Goal: Information Seeking & Learning: Learn about a topic

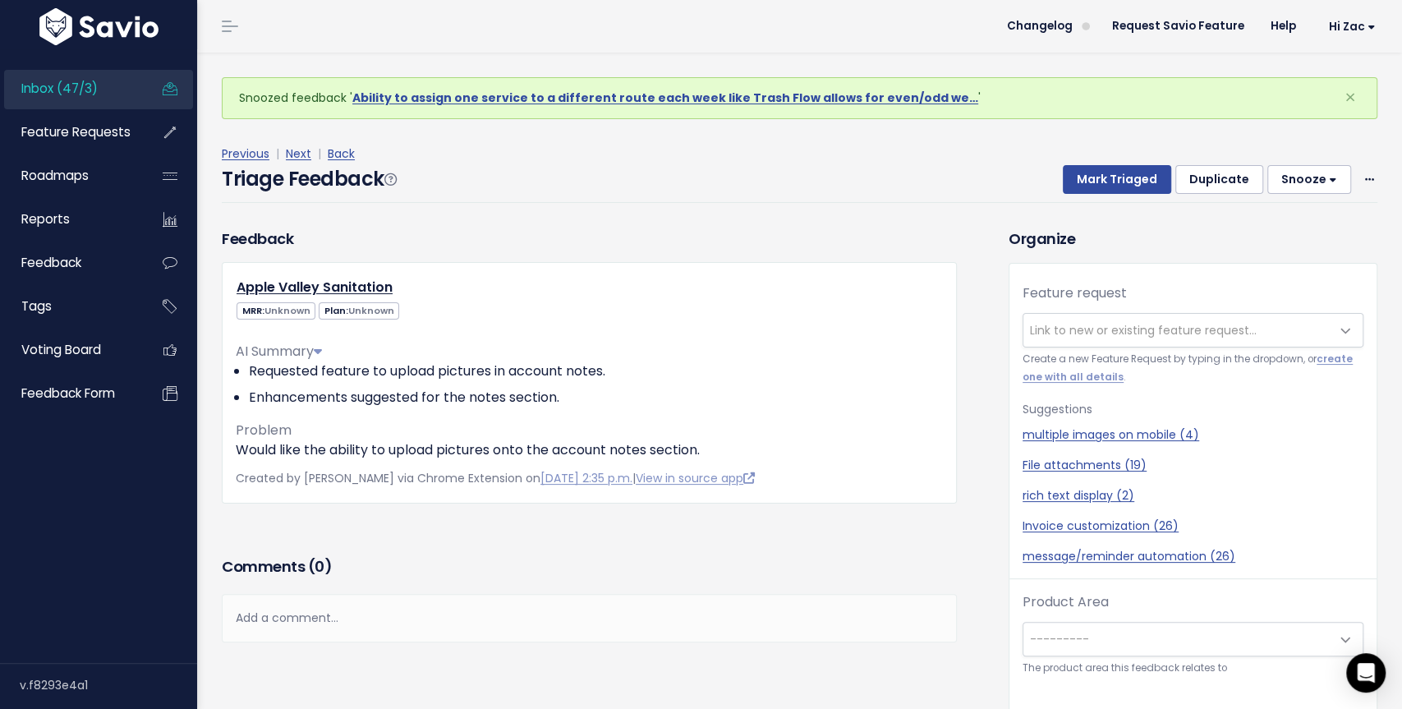
click at [655, 153] on div "Previous | Next | Back" at bounding box center [800, 154] width 1156 height 21
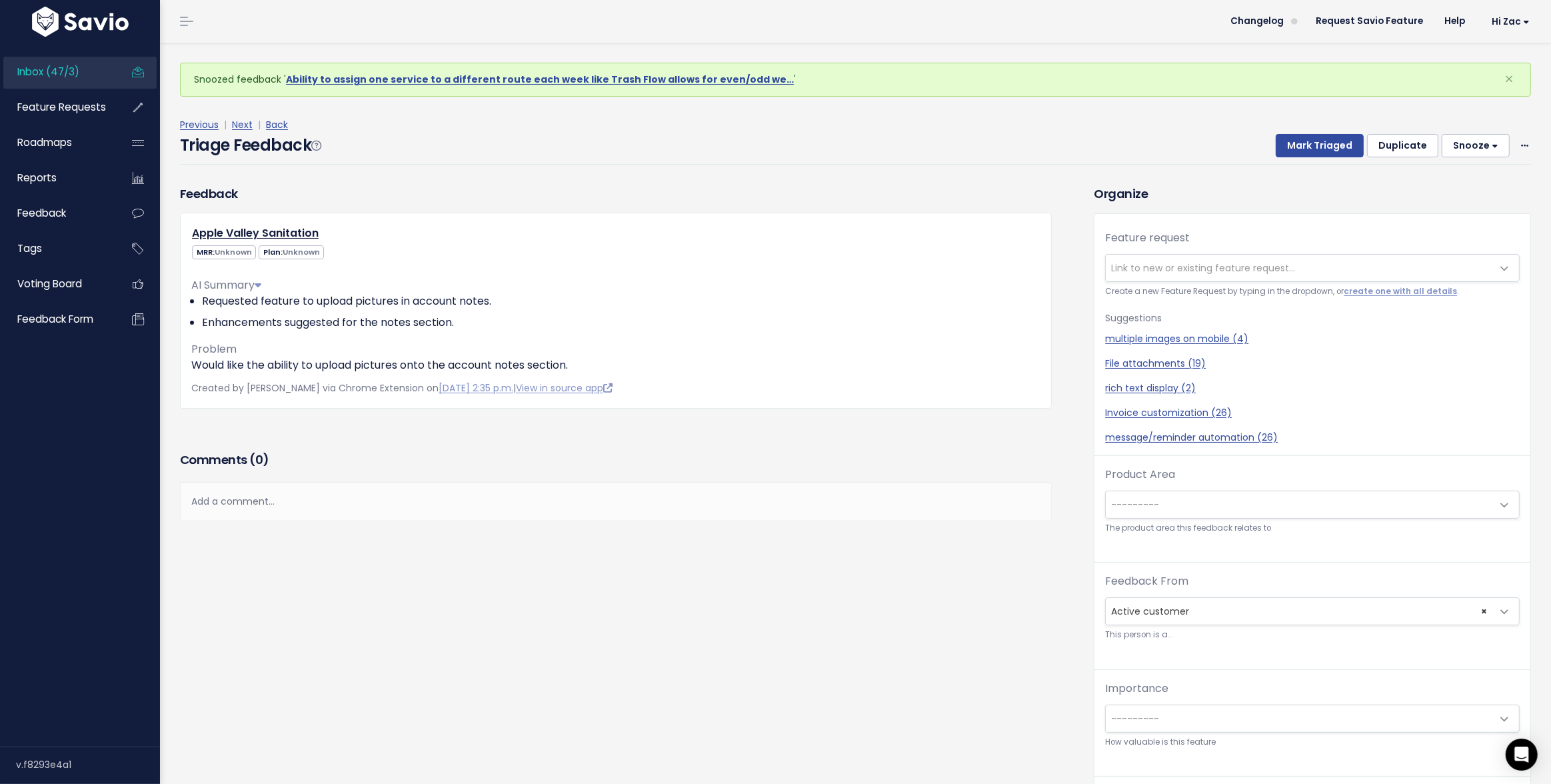
click at [81, 64] on link "Inbox (47/3)" at bounding box center [57, 72] width 107 height 31
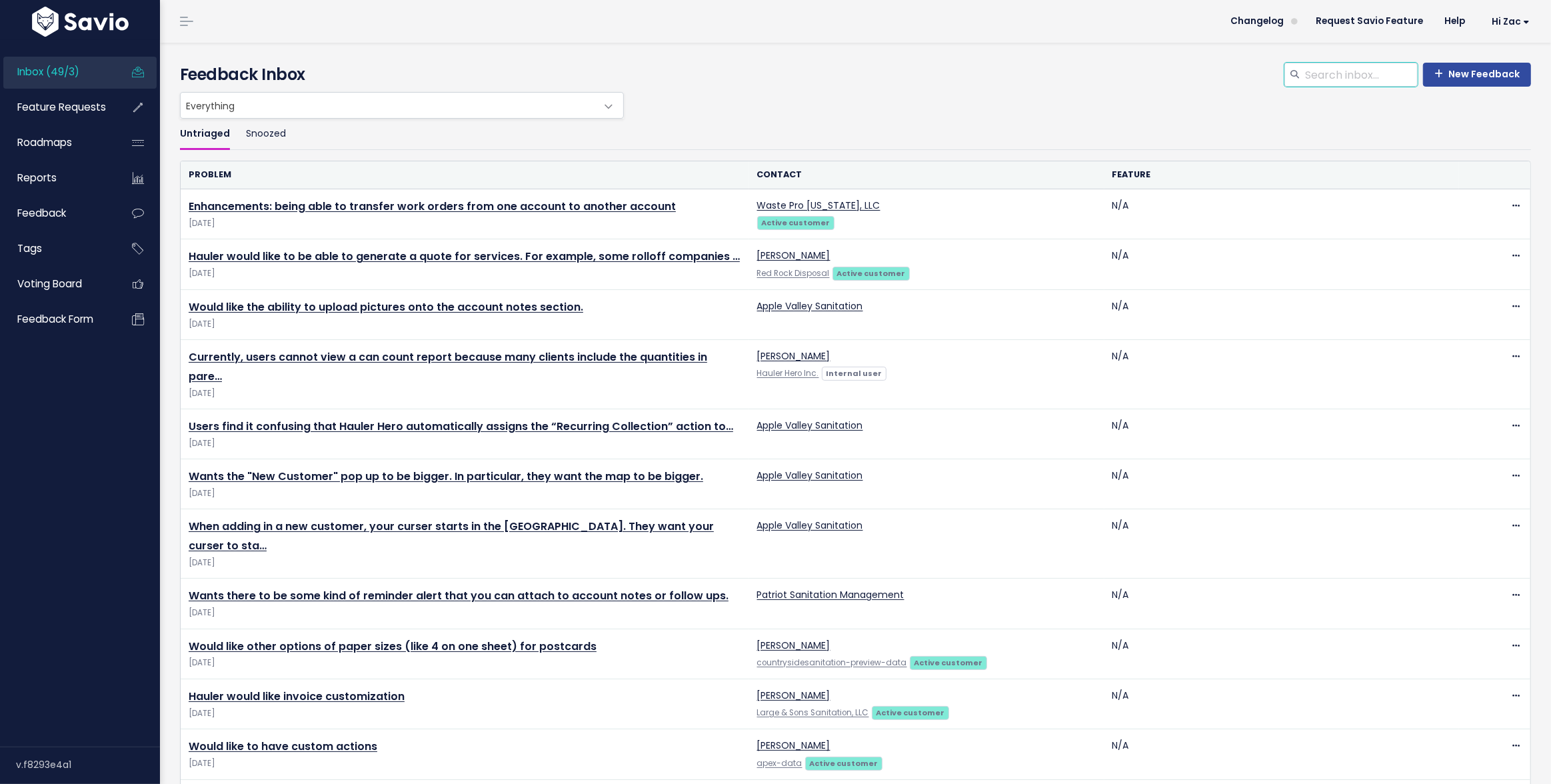
click at [1359, 67] on input "search" at bounding box center [1361, 75] width 114 height 24
type input "messaging"
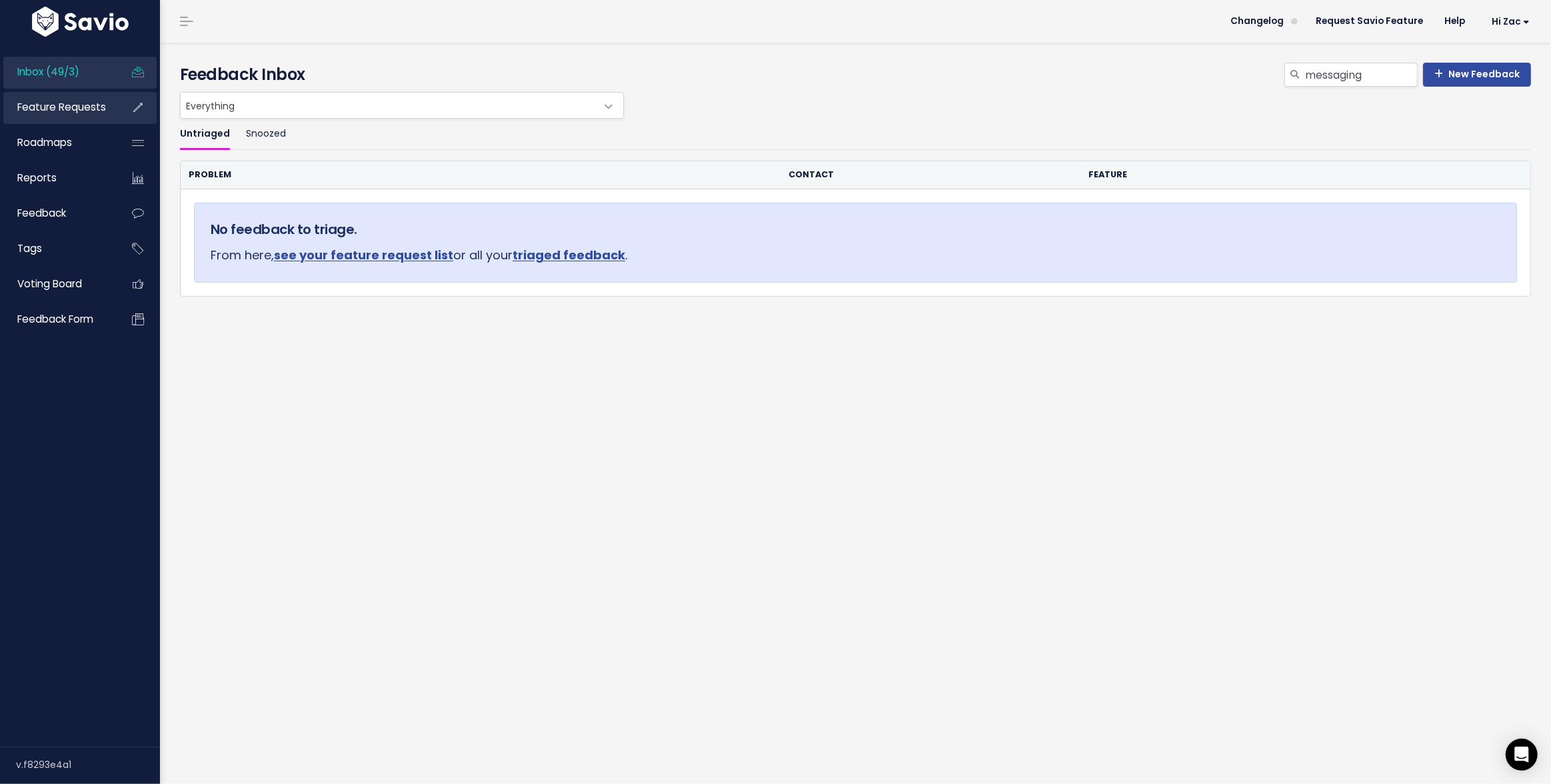
click at [63, 114] on link "Feature Requests" at bounding box center [57, 107] width 107 height 31
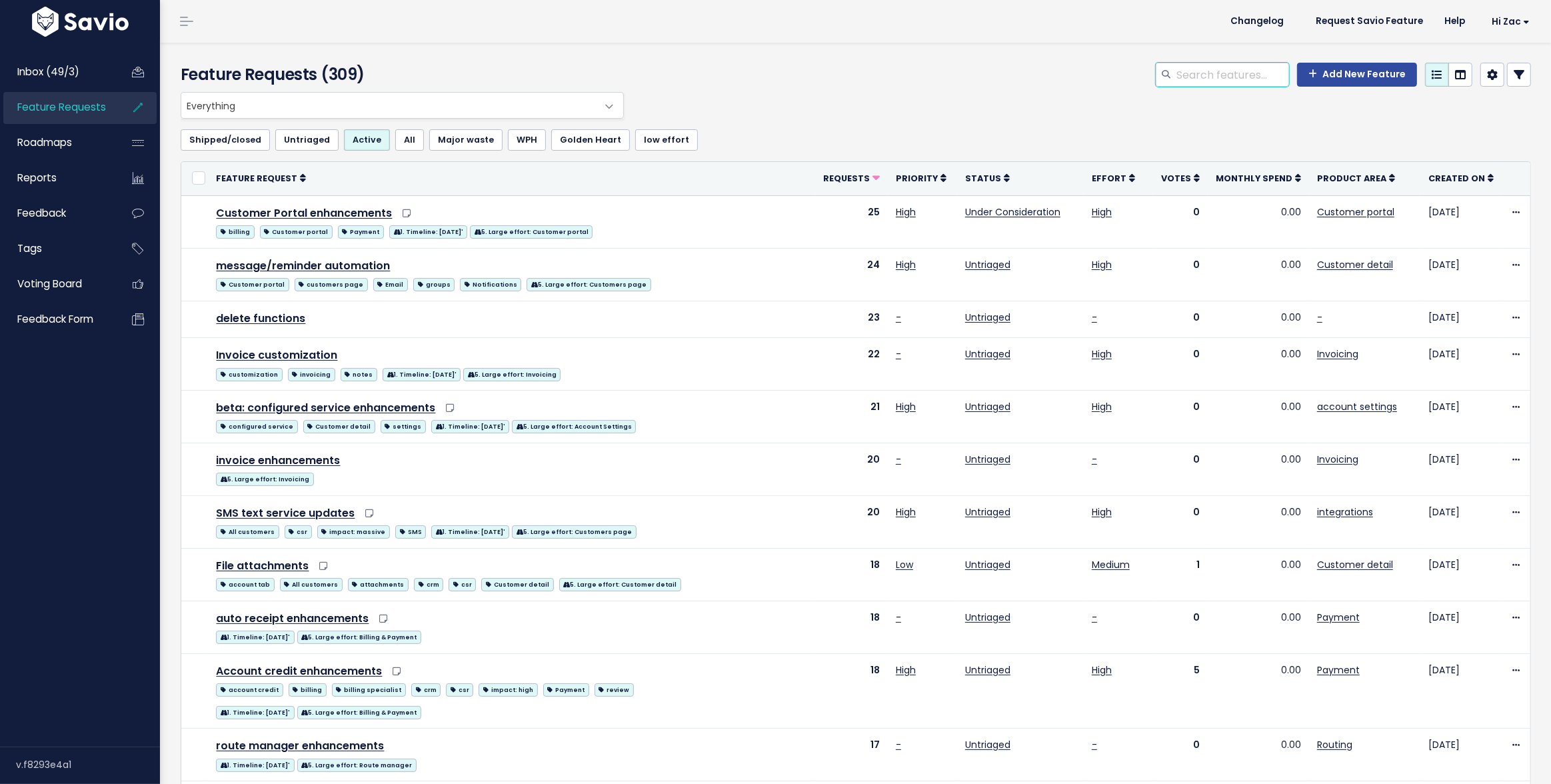
click at [1224, 80] on input "search" at bounding box center [1232, 75] width 114 height 24
type input "messaging"
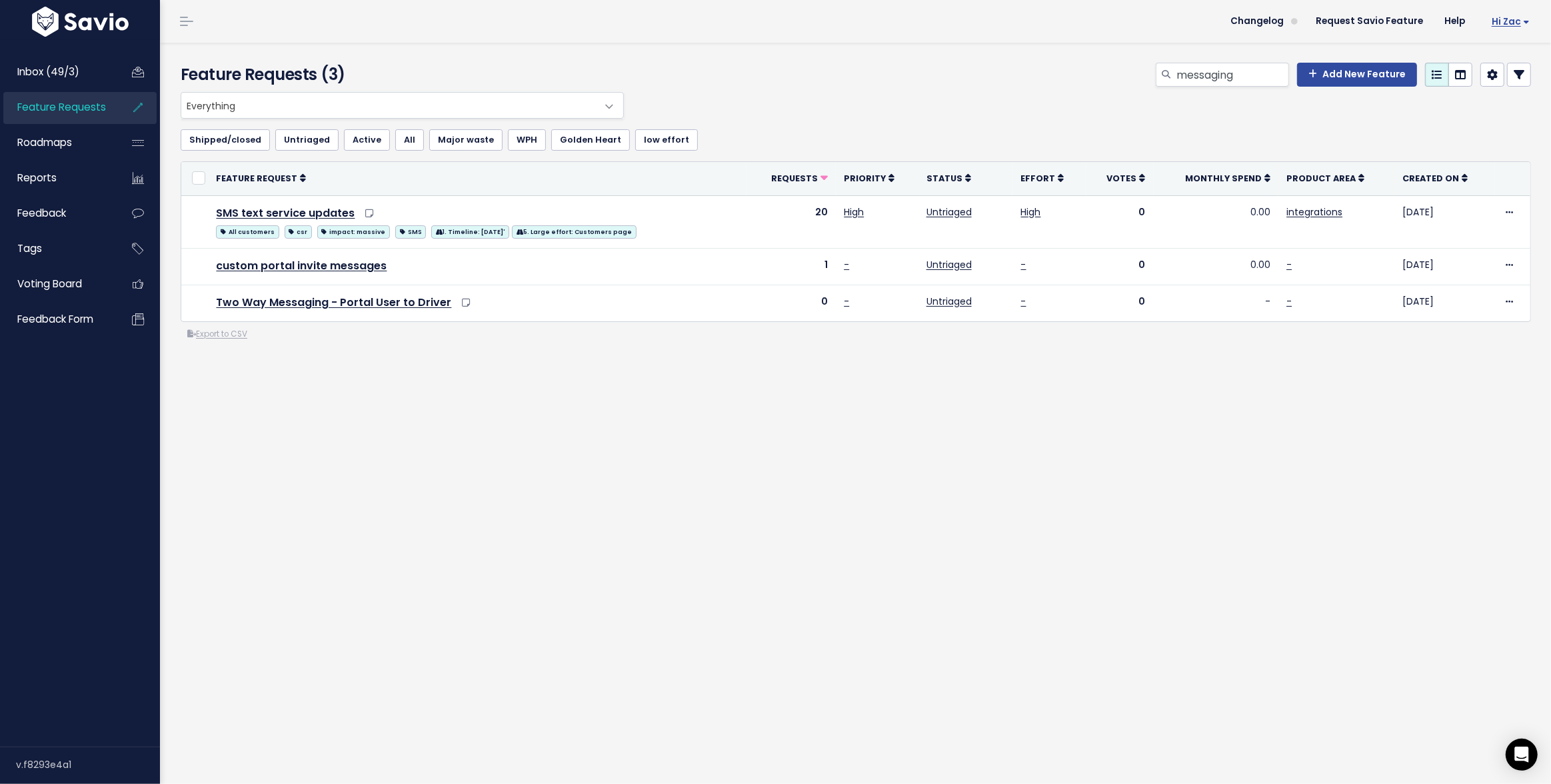
click at [1502, 19] on span "Hi Zac" at bounding box center [1510, 22] width 38 height 10
click at [1242, 523] on div "Feature Requests (3) messaging Add New Feature Everything No Product Area Onboa…" at bounding box center [855, 413] width 1391 height 741
click at [1509, 19] on span "Hi Zac" at bounding box center [1510, 22] width 38 height 10
click at [1485, 134] on link "Manage Users" at bounding box center [1486, 138] width 98 height 26
click at [1269, 76] on input "messaging" at bounding box center [1232, 75] width 114 height 24
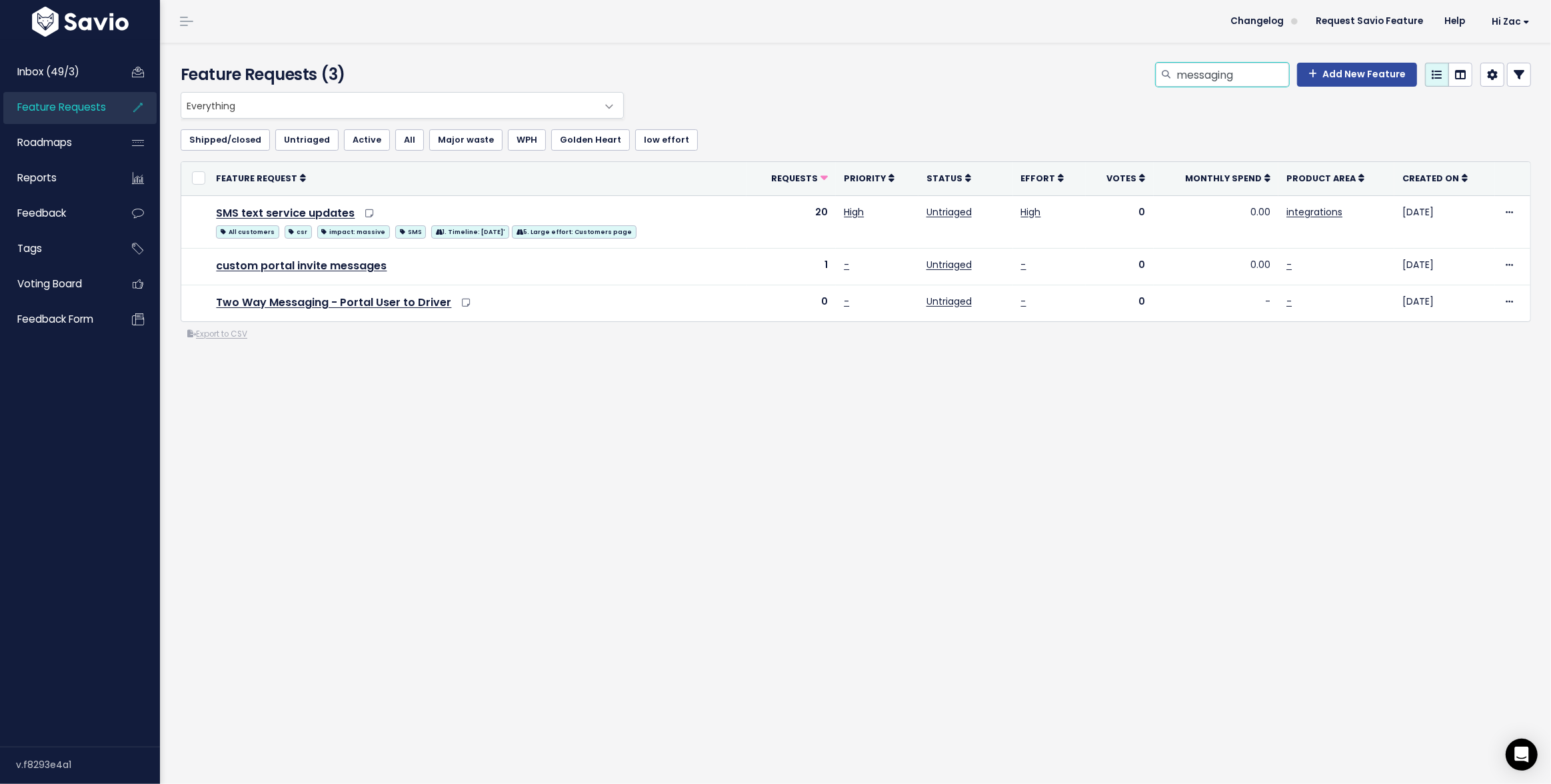
click at [1269, 76] on input "messaging" at bounding box center [1232, 75] width 114 height 24
type input "messaging"
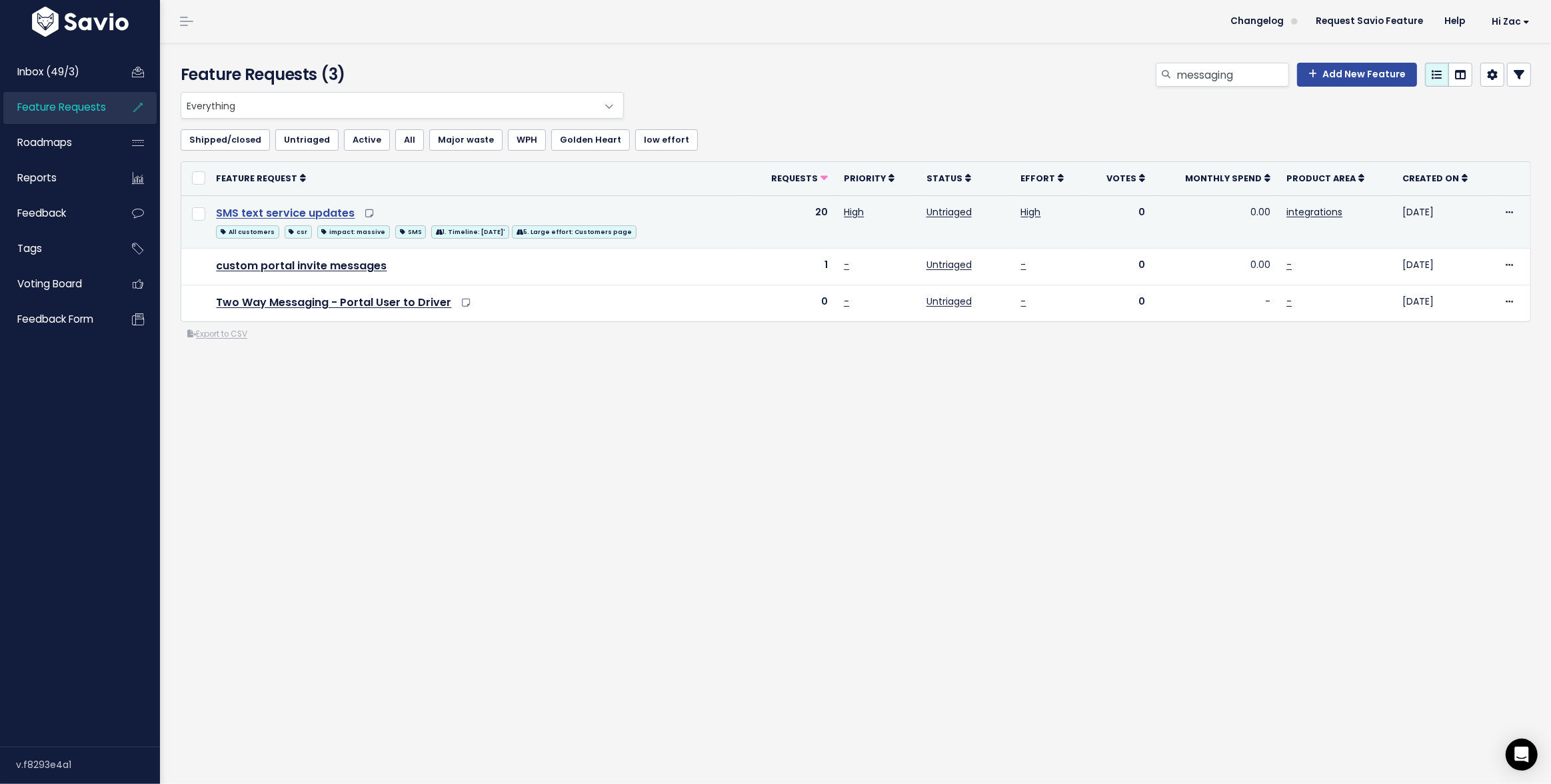
click at [292, 213] on link "SMS text service updates" at bounding box center [285, 213] width 139 height 15
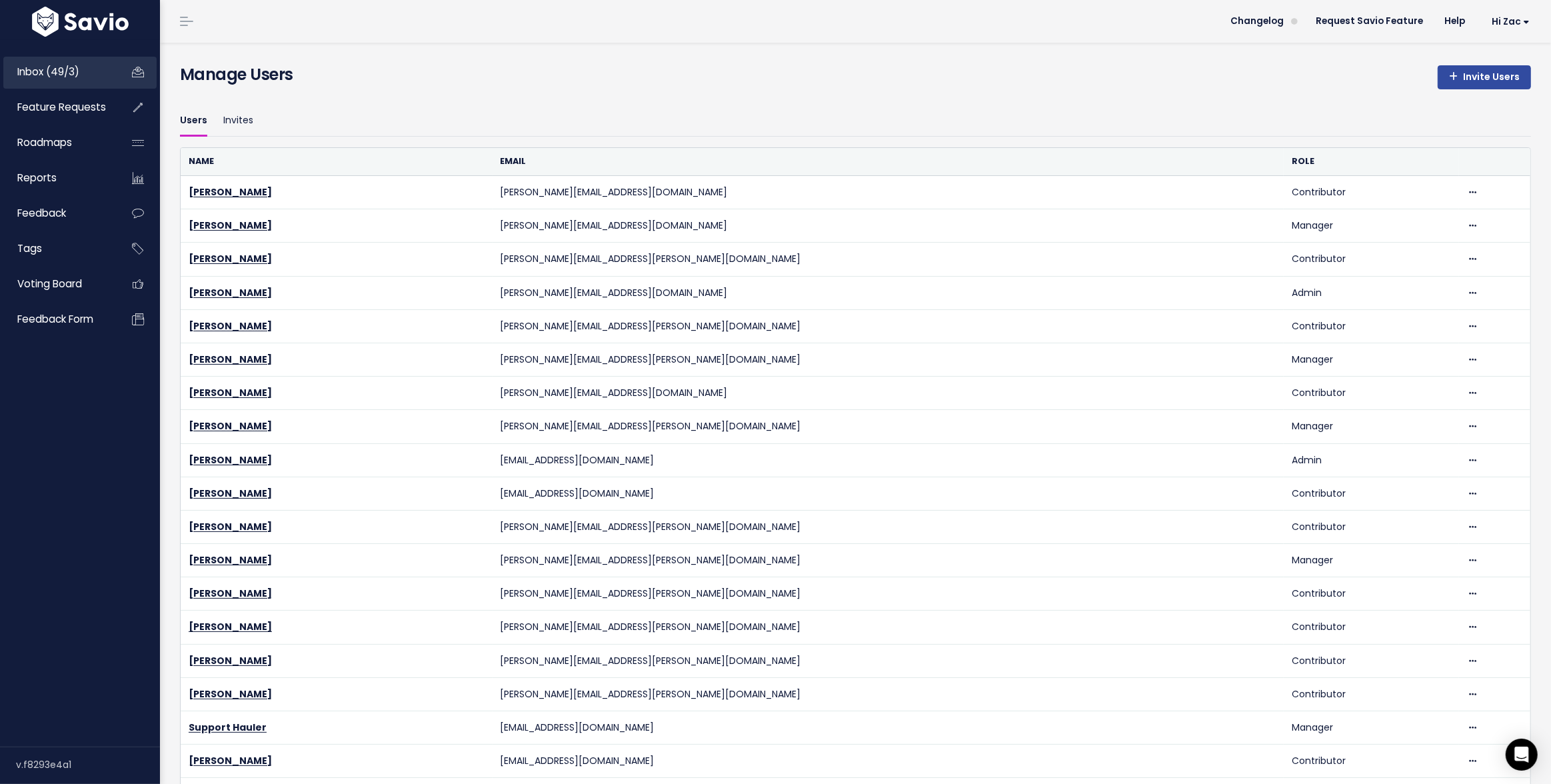
click at [71, 73] on span "Inbox (49/3)" at bounding box center [48, 71] width 62 height 14
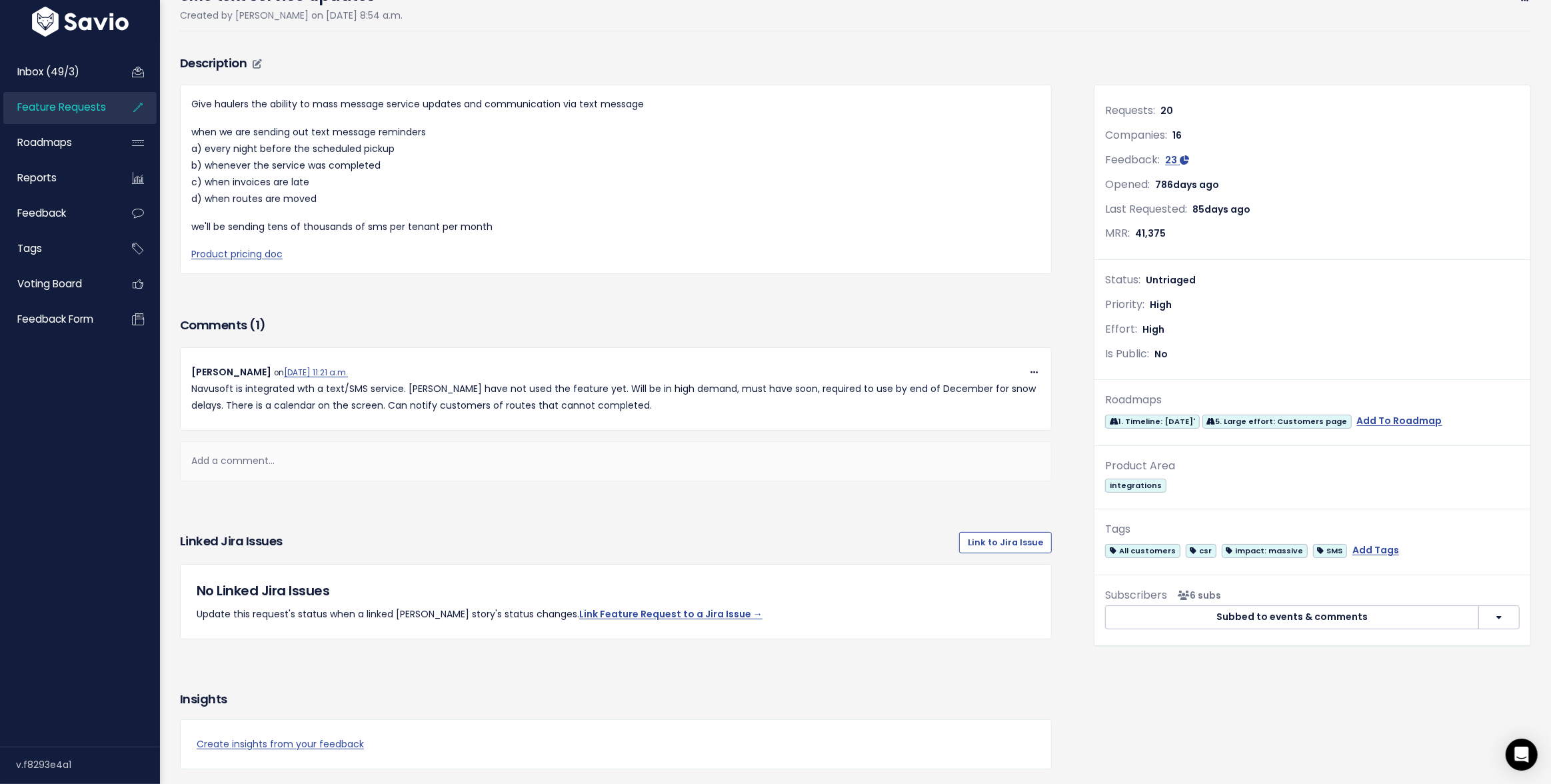
scroll to position [101, 0]
drag, startPoint x: 207, startPoint y: 177, endPoint x: 331, endPoint y: 162, distance: 124.9
click at [325, 162] on p "when we are sending out text message reminders a) every night before the schedu…" at bounding box center [616, 166] width 849 height 84
drag, startPoint x: 331, startPoint y: 162, endPoint x: 401, endPoint y: 165, distance: 70.1
click at [401, 165] on p "when we are sending out text message reminders a) every night before the schedu…" at bounding box center [616, 166] width 849 height 84
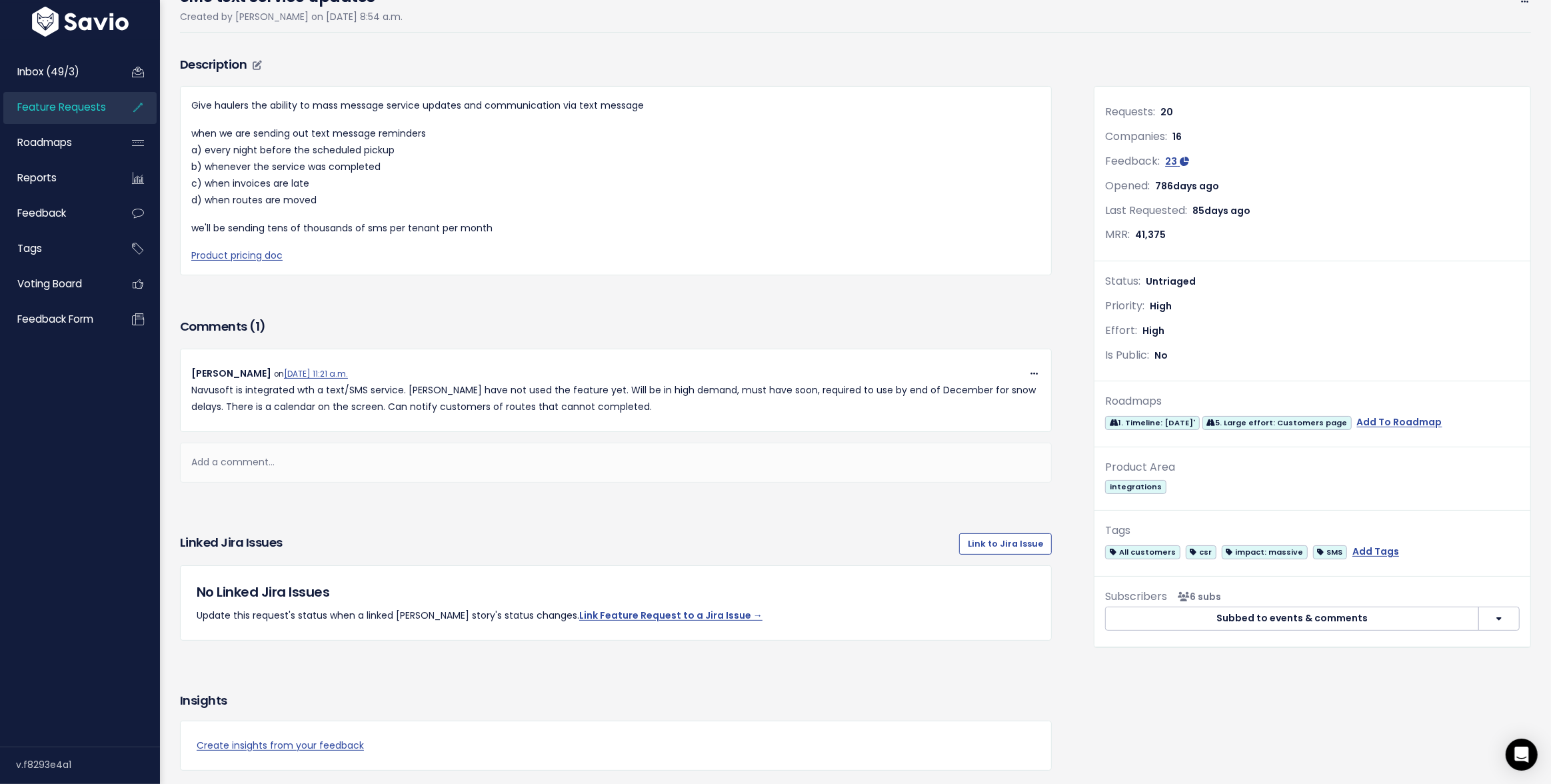
click at [287, 223] on p "we'll be sending tens of thousands of sms per tenant per month" at bounding box center [616, 228] width 849 height 17
drag, startPoint x: 237, startPoint y: 178, endPoint x: 301, endPoint y: 181, distance: 64.1
click at [301, 181] on p "when we are sending out text message reminders a) every night before the schedu…" at bounding box center [616, 166] width 849 height 84
click at [311, 214] on div "Give haulers the ability to mass message service updates and communication via …" at bounding box center [616, 180] width 849 height 166
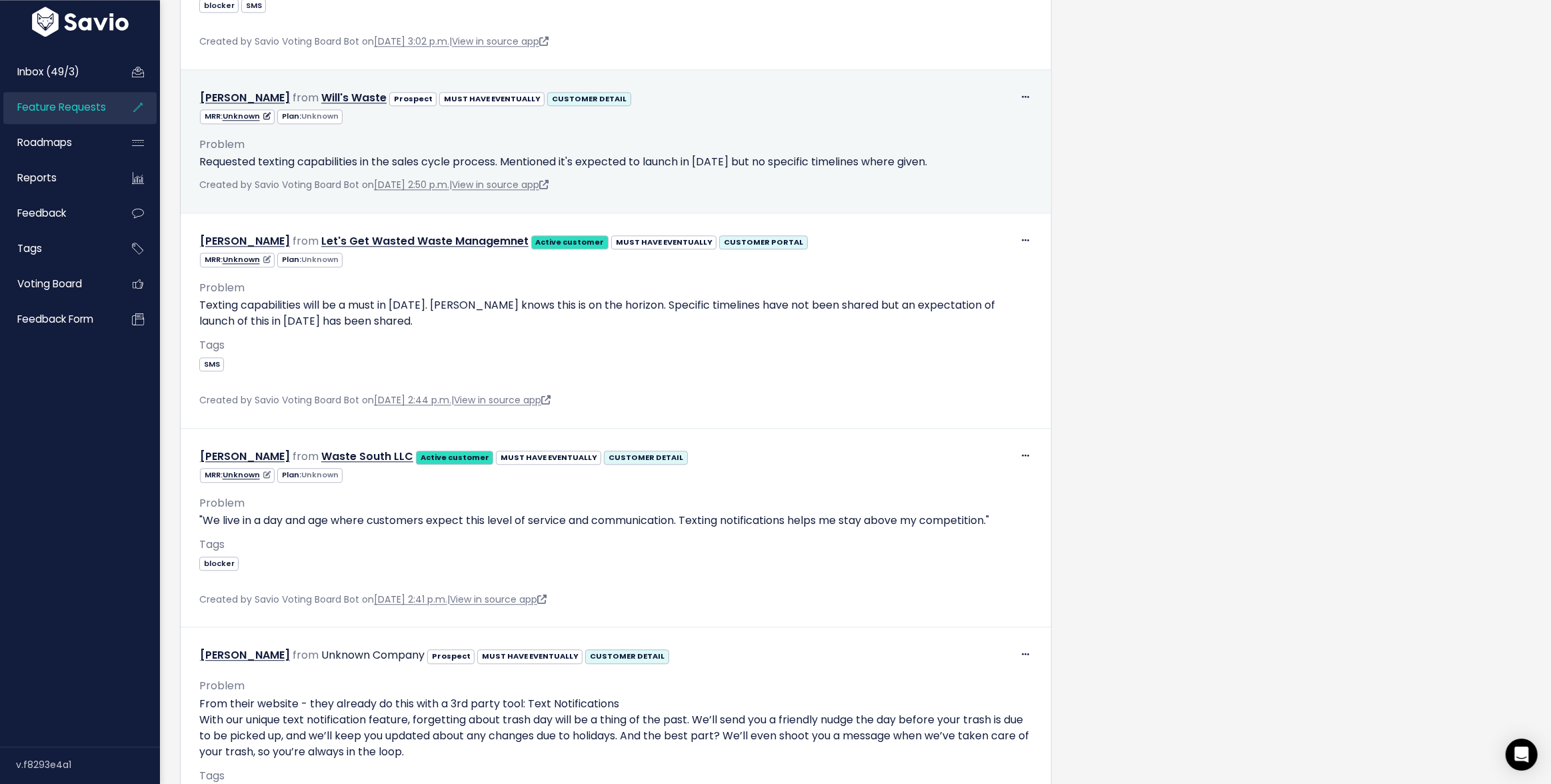
scroll to position [3694, 0]
